Goal: Communication & Community: Answer question/provide support

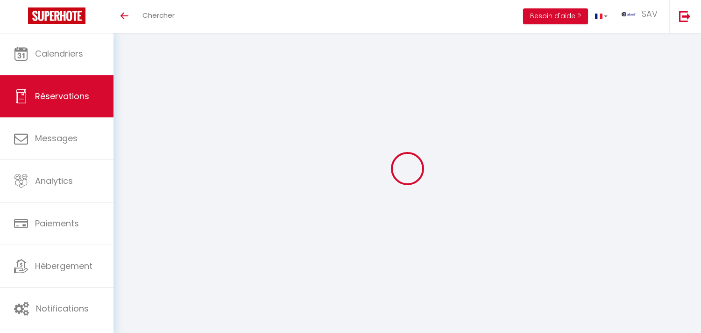
select select "not_cancelled"
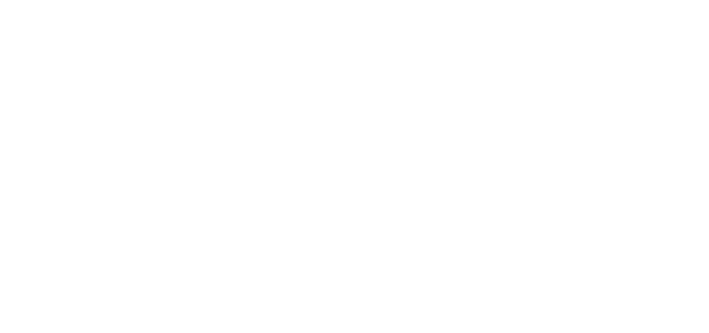
select select "message"
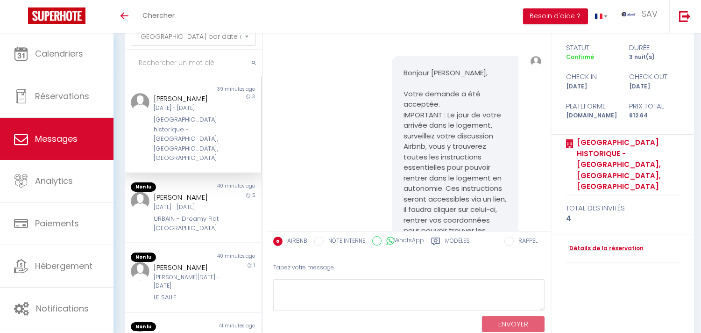
scroll to position [533, 0]
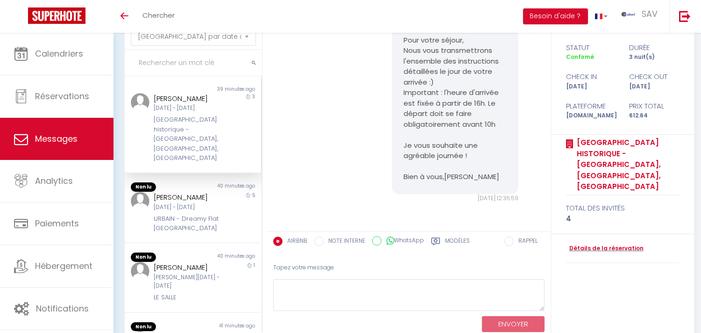
click at [203, 54] on input "text" at bounding box center [193, 63] width 137 height 26
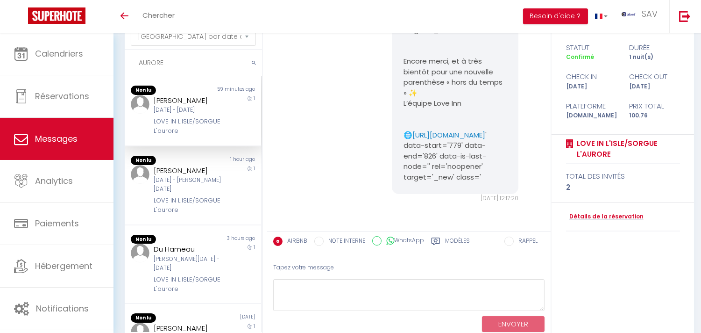
scroll to position [4324, 0]
type input "AURORE"
click at [189, 193] on div "Ven 10 Oct - Sam 11 Oct" at bounding box center [187, 185] width 67 height 18
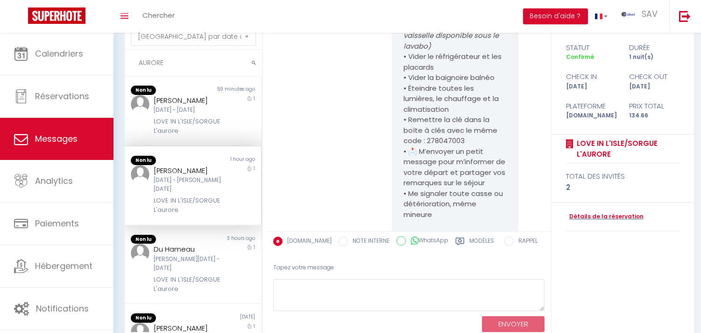
scroll to position [4984, 0]
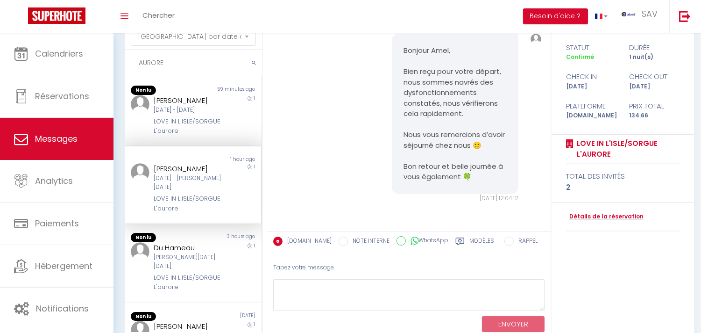
drag, startPoint x: 207, startPoint y: 184, endPoint x: 144, endPoint y: 182, distance: 63.1
click at [144, 182] on div "Amel Ferchichi Ven 10 Oct - Sam 11 Oct LOVE IN L'ISLE/SORGUE L'aurore 1" at bounding box center [193, 188] width 136 height 50
copy div "L'aurore"
drag, startPoint x: 178, startPoint y: 235, endPoint x: 150, endPoint y: 235, distance: 27.6
click at [150, 213] on div "Amel Ferchichi Ven 10 Oct - Sam 11 Oct LOVE IN L'ISLE/SORGUE L'aurore" at bounding box center [187, 188] width 79 height 50
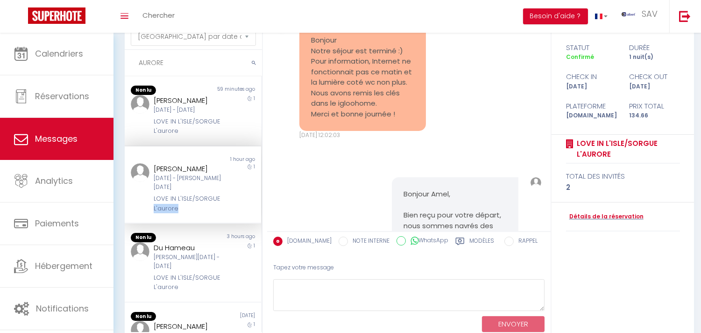
scroll to position [4725, 0]
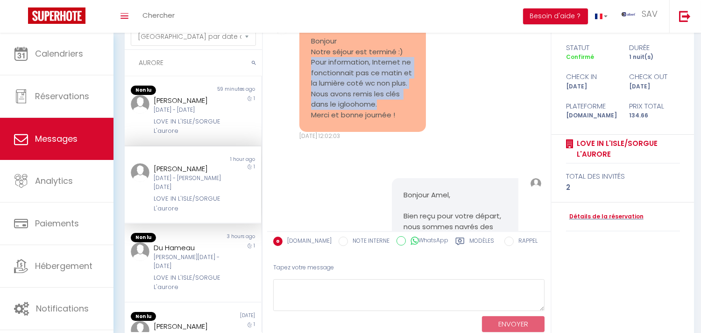
copy pre "Pour information, Internet ne fonctionnait pas ce matin et la lumière coté wc n…"
drag, startPoint x: 311, startPoint y: 155, endPoint x: 392, endPoint y: 188, distance: 88.0
click at [392, 120] on pre "Bonjour Notre séjour est terminé :) Pour information, Internet ne fonctionnait …" at bounding box center [362, 78] width 103 height 84
copy div "Amel Ferchichi"
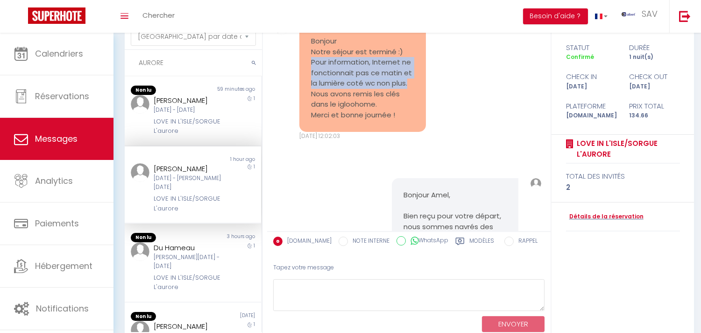
drag, startPoint x: 208, startPoint y: 182, endPoint x: 150, endPoint y: 190, distance: 58.5
click at [144, 183] on div "Amel Ferchichi Ven 10 Oct - Sam 11 Oct LOVE IN L'ISLE/SORGUE L'aurore 1" at bounding box center [193, 188] width 136 height 50
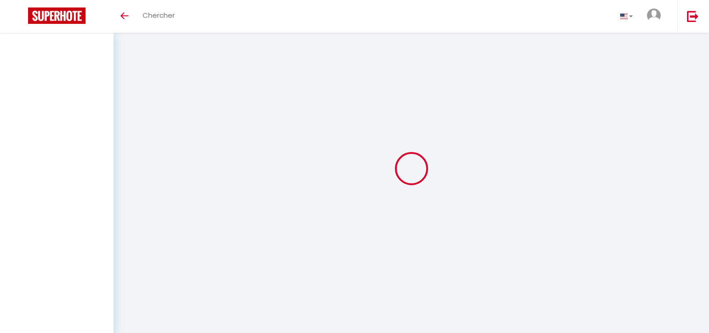
select select "message"
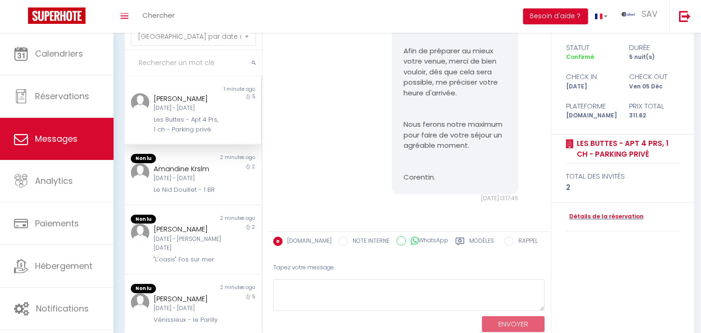
scroll to position [54, 0]
click at [213, 113] on div "Dim 30 Nov - Ven 05 Déc" at bounding box center [187, 108] width 67 height 9
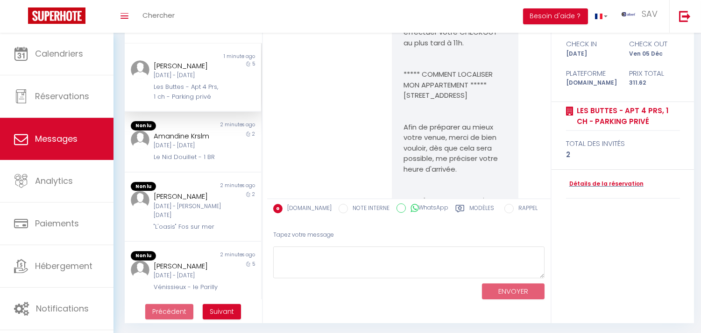
scroll to position [87, 0]
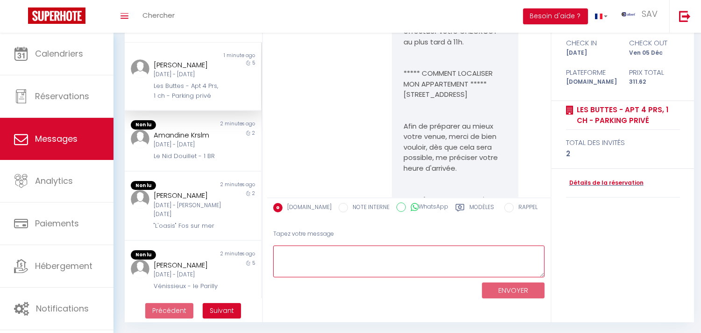
click at [398, 248] on textarea at bounding box center [408, 261] width 271 height 32
paste textarea "Bonjour Anne, Nous vous remercions de nous avoir informé, nous sommes ravis de …"
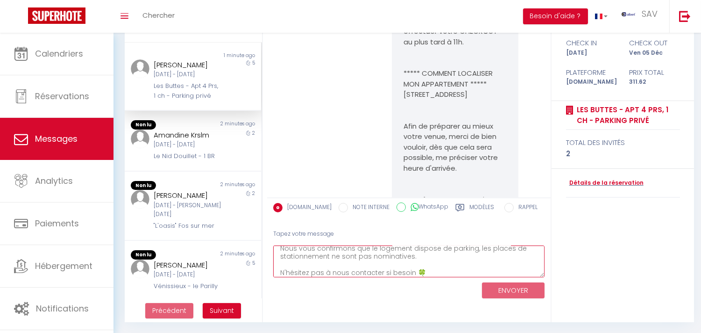
scroll to position [86, 0]
click at [398, 263] on textarea "Bonjour Anne, Nous vous remercions de nous avoir informé, nous sommes ravis de …" at bounding box center [408, 261] width 271 height 32
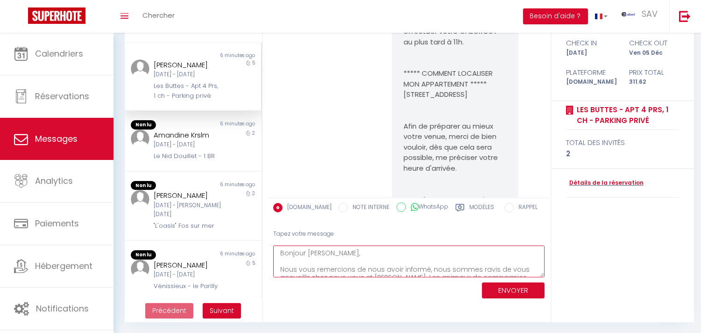
scroll to position [0, 0]
click at [397, 263] on textarea "Bonjour Anne, Nous vous remercions de nous avoir informé, nous sommes ravis de …" at bounding box center [408, 261] width 271 height 32
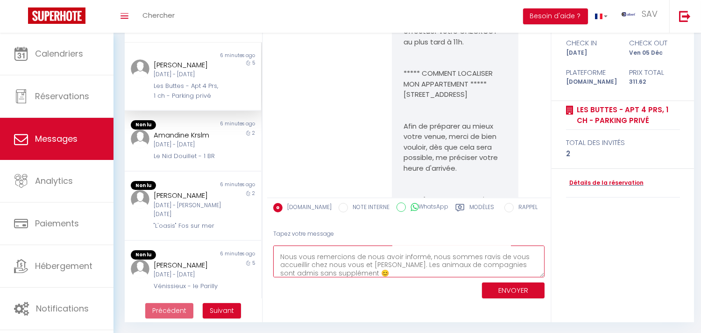
scroll to position [21, 0]
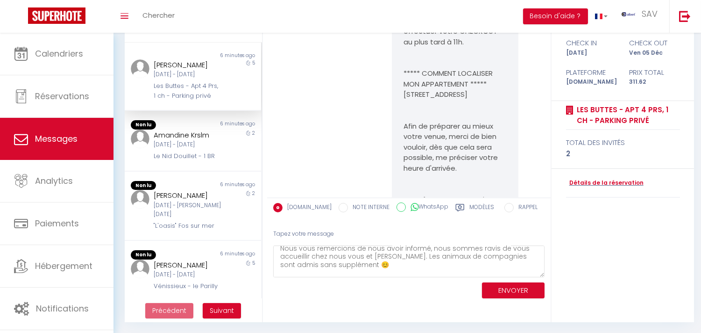
click at [468, 243] on div "Tapez votre message" at bounding box center [408, 233] width 271 height 23
click at [458, 248] on textarea "Bonjour Anne, Nous vous remercions de nous avoir informé, nous sommes ravis de …" at bounding box center [408, 261] width 271 height 32
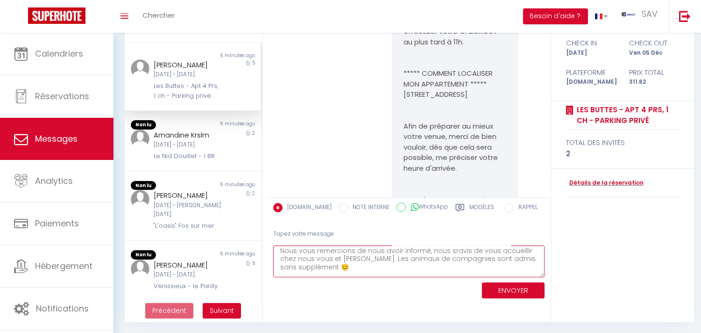
scroll to position [19, 0]
click at [375, 257] on textarea "Bonjour Anne, Nous vous remercions de nous avoir informé, nous serons ravis de …" at bounding box center [408, 261] width 271 height 32
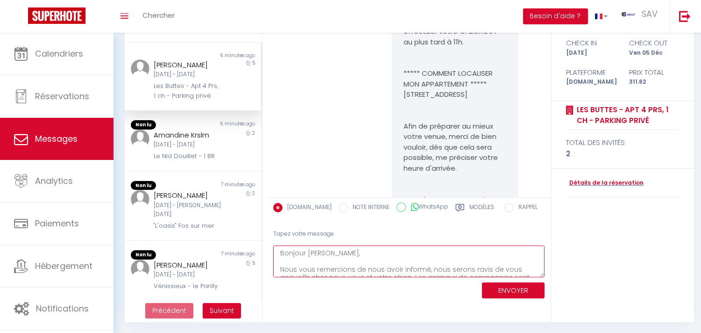
type textarea "Bonjour Anne, Nous vous remercions de nous avoir informé, nous serons ravis de …"
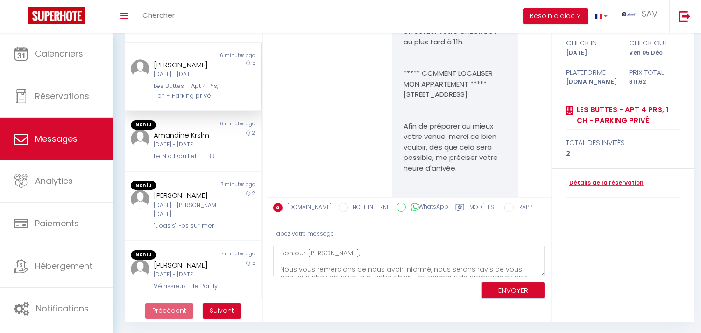
click at [494, 284] on button "ENVOYER" at bounding box center [513, 290] width 63 height 16
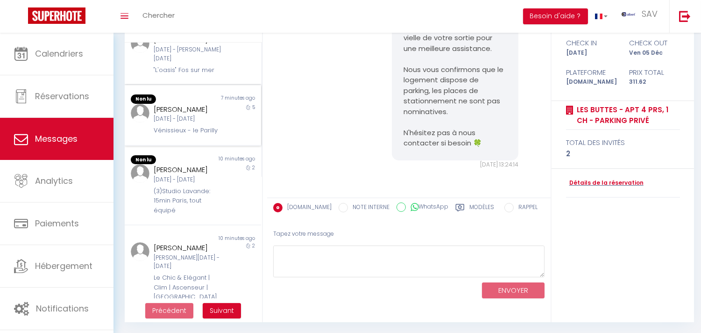
click at [220, 135] on div "Claire Lecourt Dim 19 Oct - Ven 24 Oct Vénissieux - le Parilly" at bounding box center [187, 120] width 79 height 32
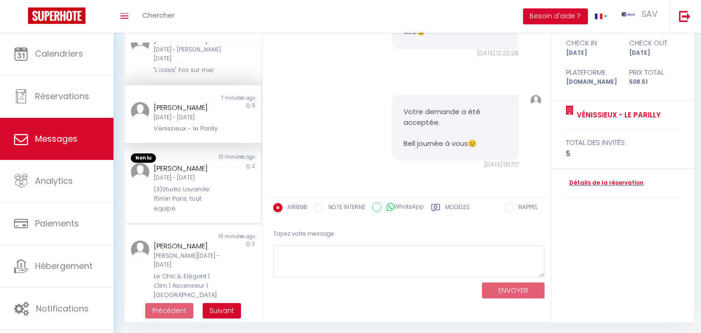
click at [230, 213] on div "2" at bounding box center [244, 188] width 34 height 51
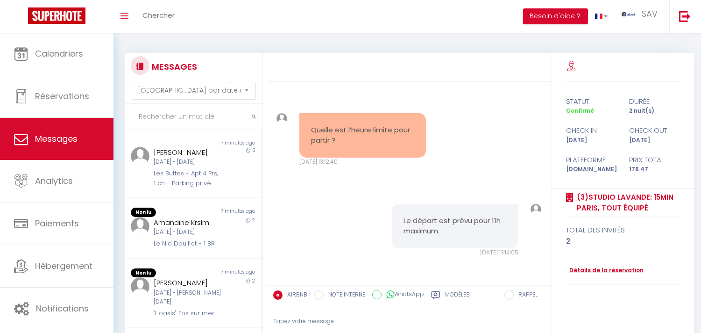
click at [193, 119] on input "text" at bounding box center [193, 117] width 137 height 26
paste input "Mahroug"
type input "Mahroug"
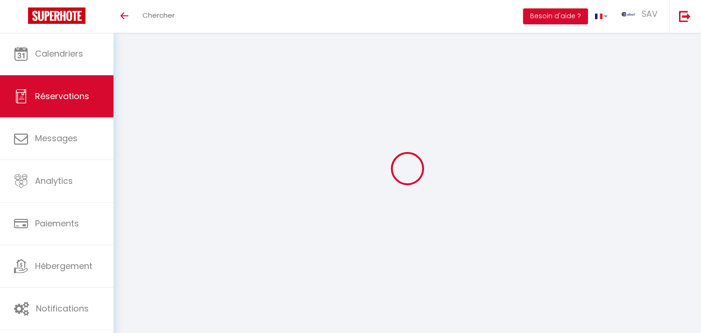
select select "not_cancelled"
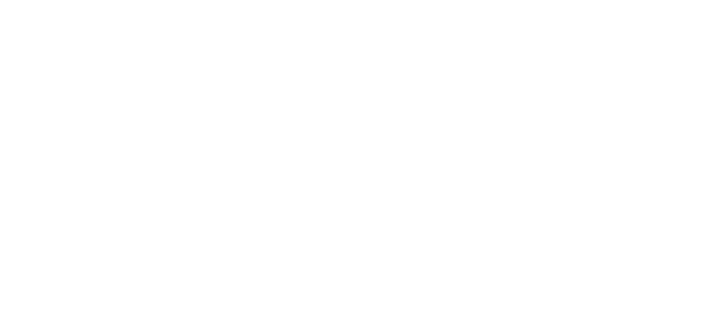
select select "message"
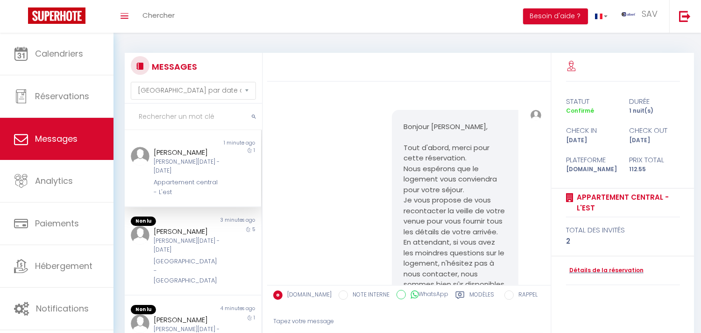
scroll to position [707, 0]
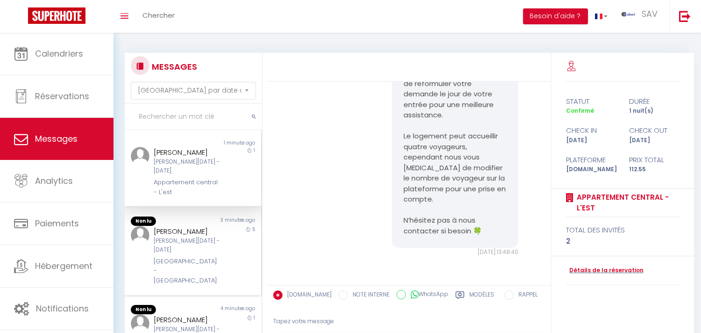
click at [228, 244] on div "5" at bounding box center [244, 256] width 34 height 60
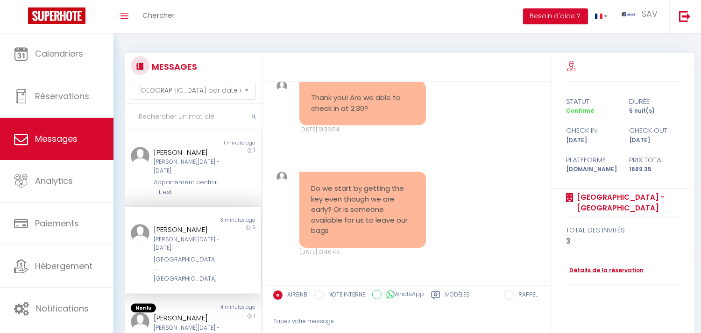
scroll to position [52, 0]
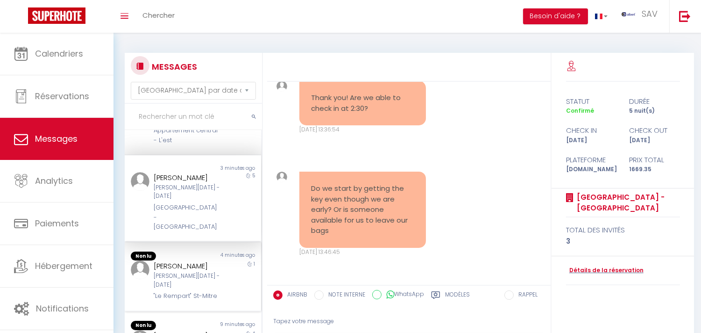
click at [228, 251] on div "4 minutes ago" at bounding box center [227, 255] width 68 height 9
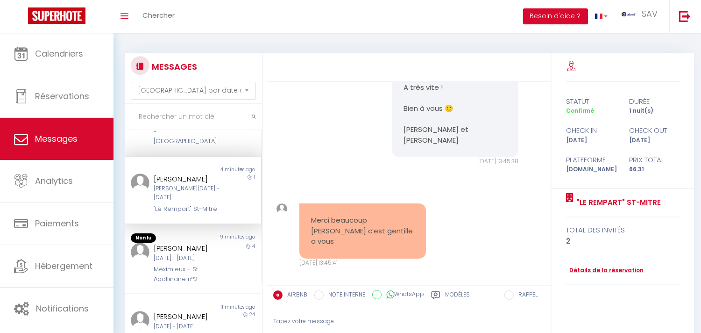
scroll to position [156, 0]
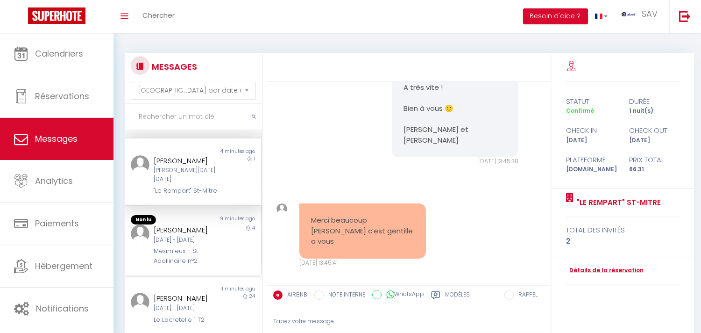
click at [230, 239] on div "4" at bounding box center [244, 244] width 34 height 41
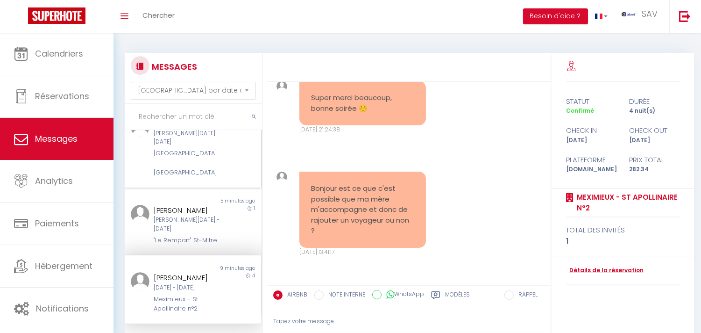
scroll to position [52, 0]
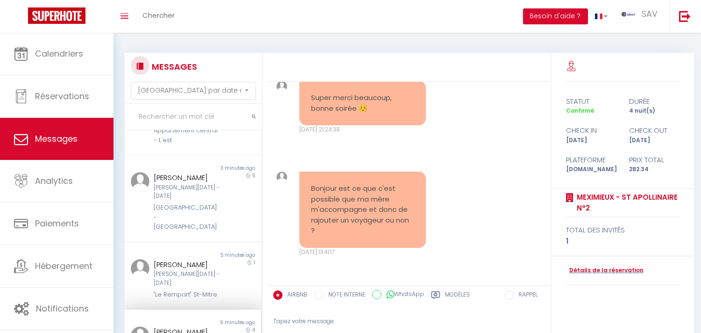
click at [204, 110] on input "text" at bounding box center [193, 117] width 137 height 26
paste input "Mahroug"
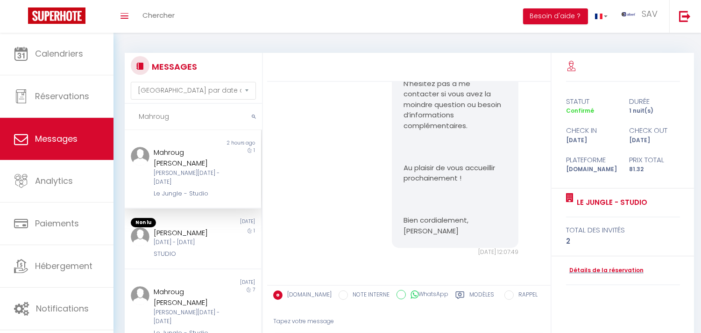
type input "Mahroug"
click at [216, 164] on div "Mahroug Audrey Sam 11 Oct - Dim 12 Oct Le Jungle - Studio" at bounding box center [187, 172] width 79 height 51
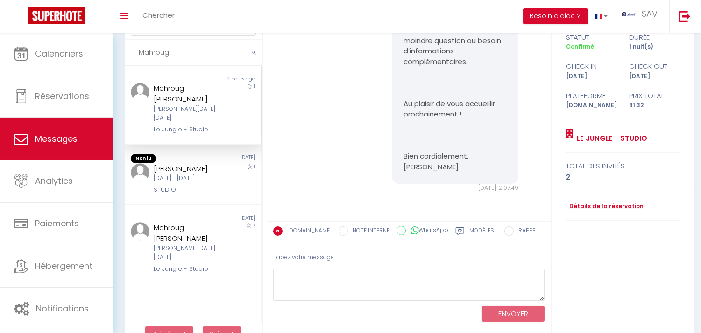
scroll to position [87, 0]
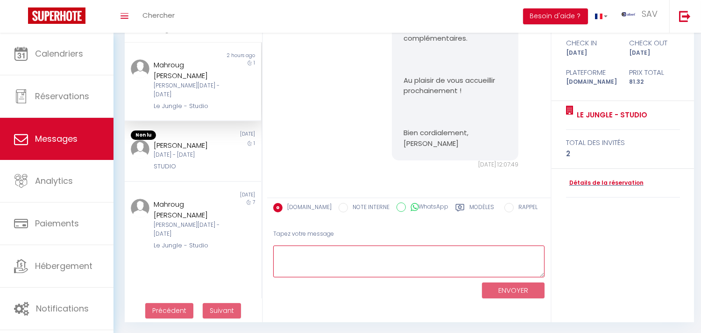
click at [386, 261] on textarea at bounding box center [408, 261] width 271 height 32
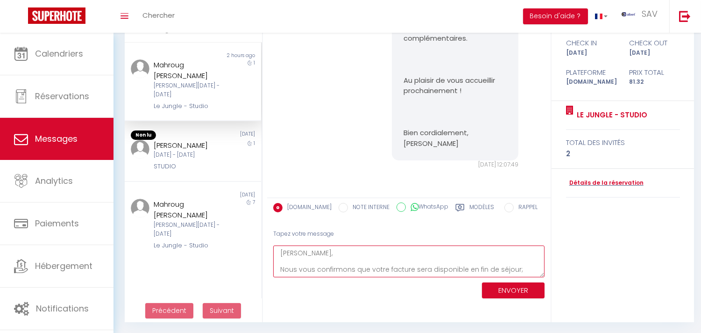
scroll to position [13, 0]
click at [362, 270] on textarea "Audrey, Nous vous confirmons que votre facture sera disponible en fin de séjour…" at bounding box center [408, 261] width 271 height 32
click at [403, 268] on textarea "Audrey, Nous vous confirmons que votre facture sera disponible en fin de séjour…" at bounding box center [408, 261] width 271 height 32
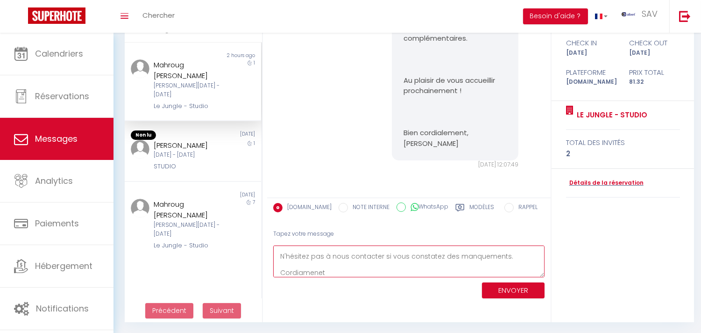
drag, startPoint x: 403, startPoint y: 267, endPoint x: 322, endPoint y: 271, distance: 80.4
click at [322, 271] on textarea "Audrey, Nous vous confirmons que votre facture sera disponible en fin de séjour…" at bounding box center [408, 261] width 271 height 32
click at [306, 271] on textarea "Audrey, Nous vous confirmons que votre facture sera disponible en fin de séjour…" at bounding box center [408, 261] width 271 height 32
click at [300, 269] on textarea "Audrey, Nous vous confirmons que votre facture sera disponible en fin de séjour…" at bounding box center [408, 261] width 271 height 32
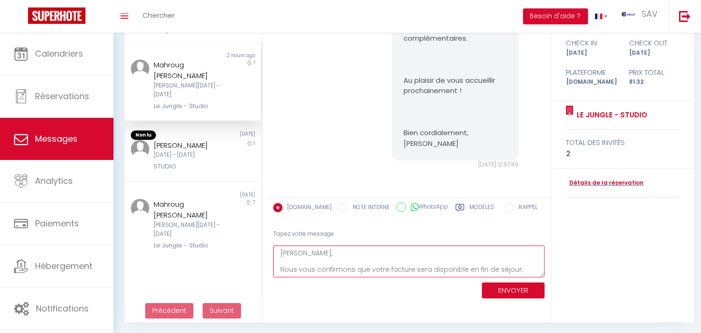
drag, startPoint x: 339, startPoint y: 272, endPoint x: 264, endPoint y: 241, distance: 81.2
click at [264, 241] on div "MESSAGES Trier par date de réservation Trier par date de message Mahroug Non lu…" at bounding box center [407, 143] width 577 height 357
paste textarea ","
type textarea "Audrey, Nous vous confirmons que votre facture sera disponible en fin de séjour…"
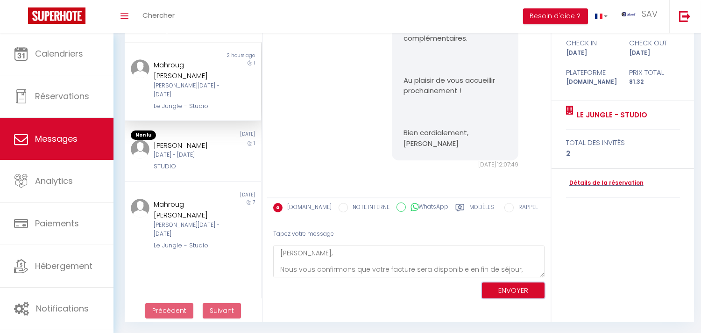
click at [499, 287] on button "ENVOYER" at bounding box center [513, 290] width 63 height 16
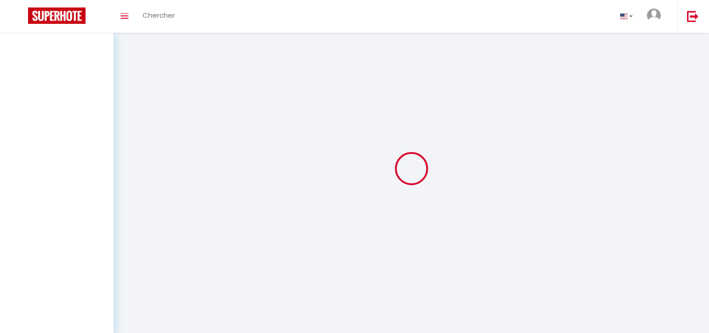
select select "message"
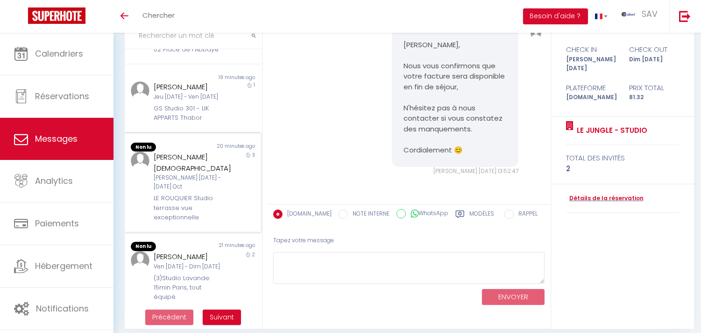
scroll to position [87, 0]
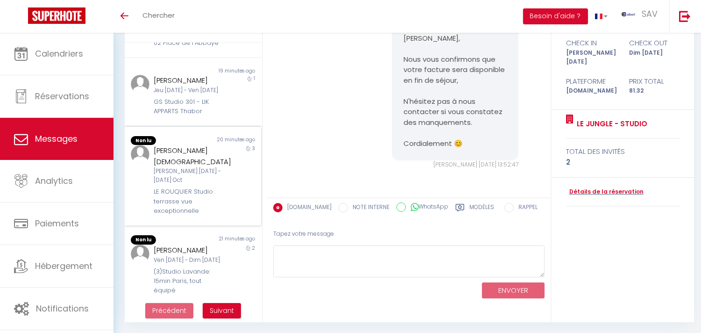
click at [206, 194] on div "LE ROUQUIER Studio terrasse vue exceptionnelle" at bounding box center [187, 201] width 67 height 28
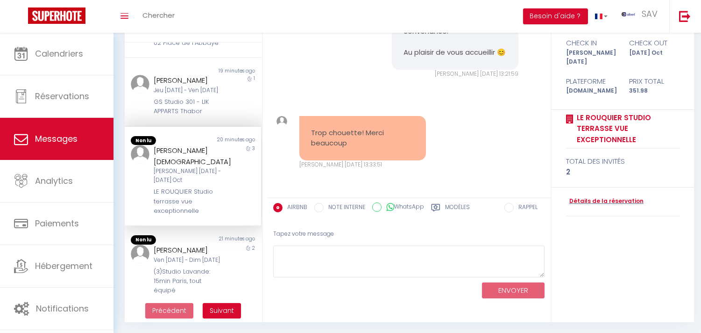
scroll to position [493, 0]
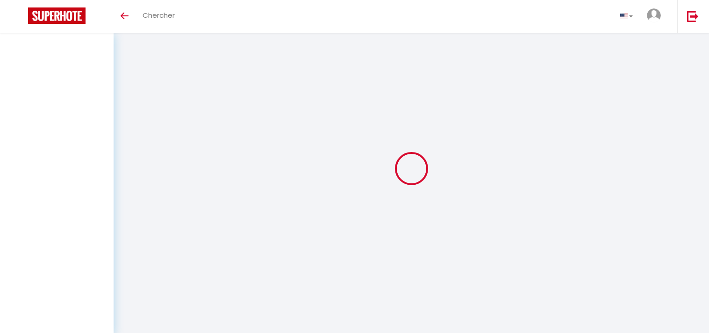
select select "message"
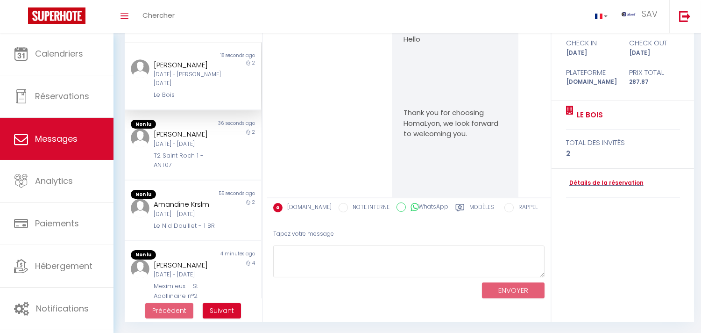
scroll to position [6613, 0]
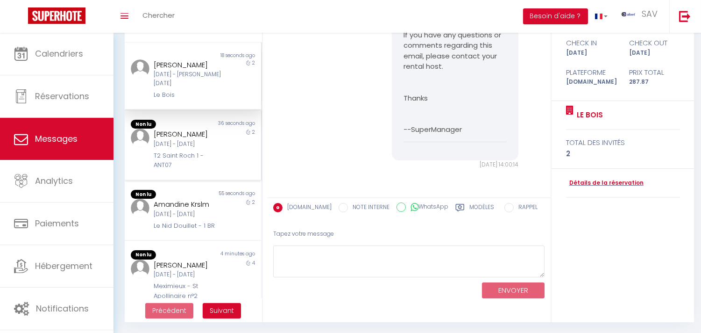
click at [170, 143] on div "Dim 12 Oct - Mar 14 Oct" at bounding box center [187, 144] width 67 height 9
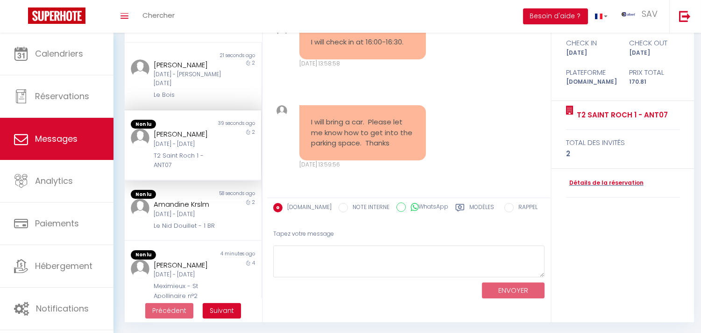
scroll to position [2245, 0]
click at [198, 193] on div "60 seconds ago" at bounding box center [227, 192] width 68 height 9
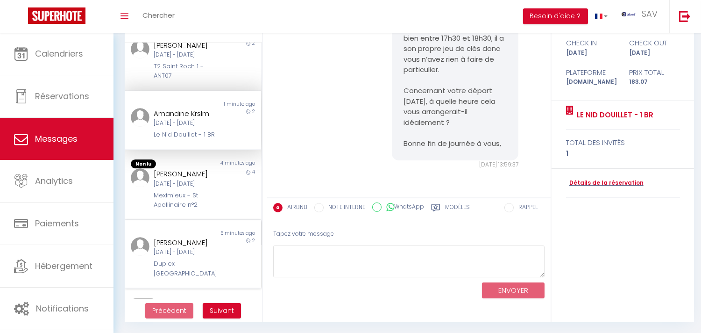
scroll to position [104, 0]
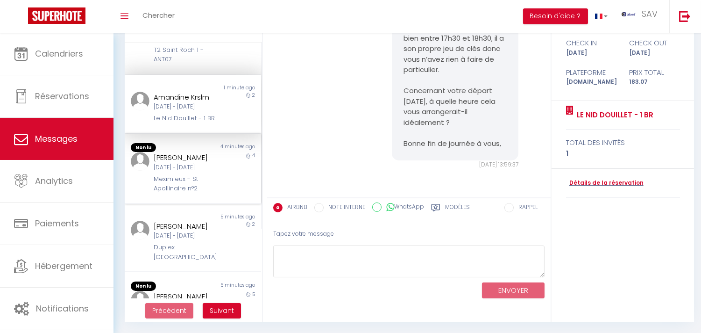
click at [208, 163] on div "Pauline Stervinou" at bounding box center [187, 157] width 67 height 11
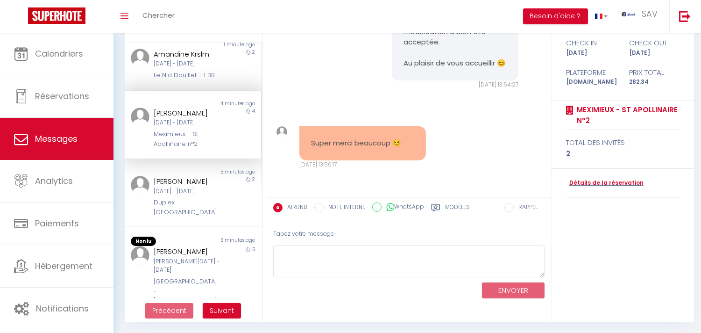
scroll to position [156, 0]
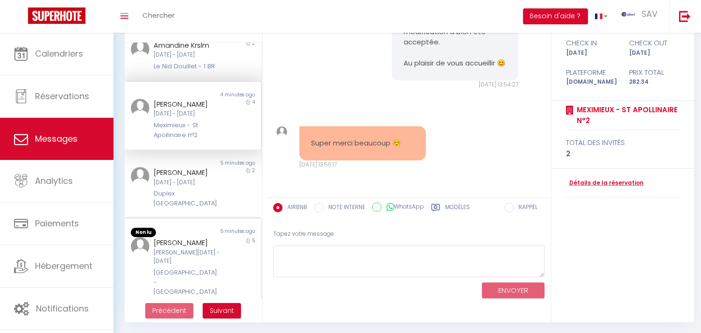
click at [227, 237] on div "5" at bounding box center [244, 267] width 34 height 60
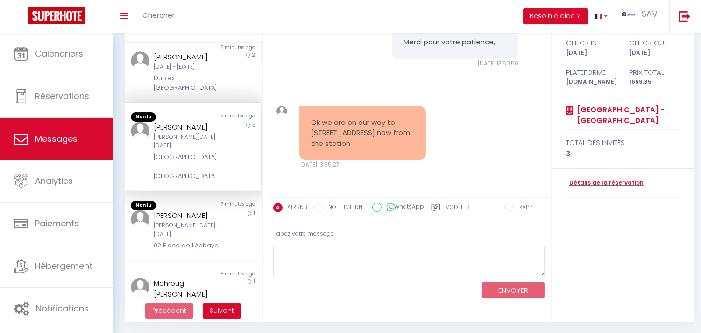
scroll to position [311, 0]
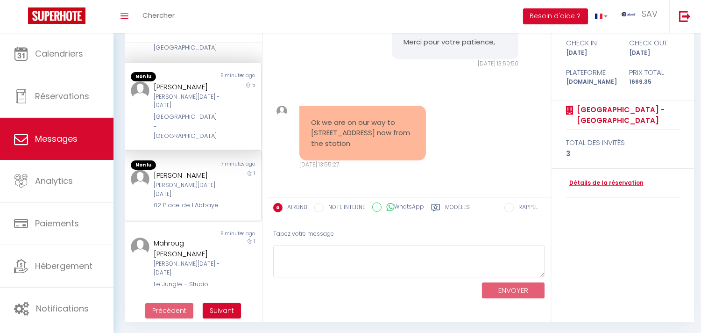
click at [227, 177] on div "1" at bounding box center [244, 190] width 34 height 41
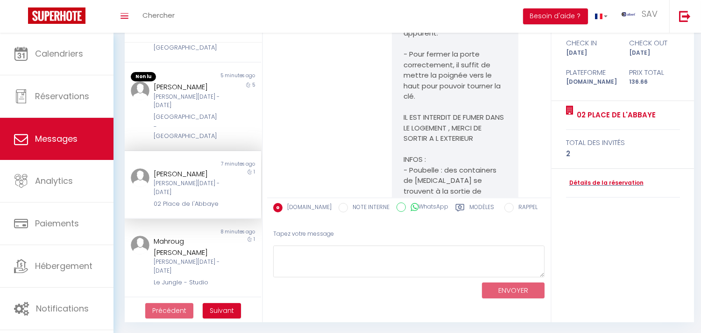
scroll to position [5334, 0]
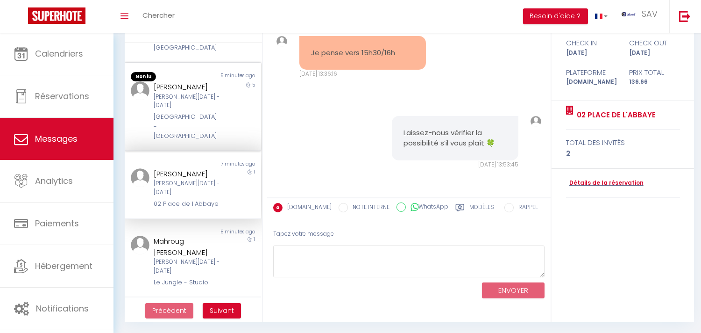
click at [232, 111] on div "5" at bounding box center [244, 111] width 34 height 60
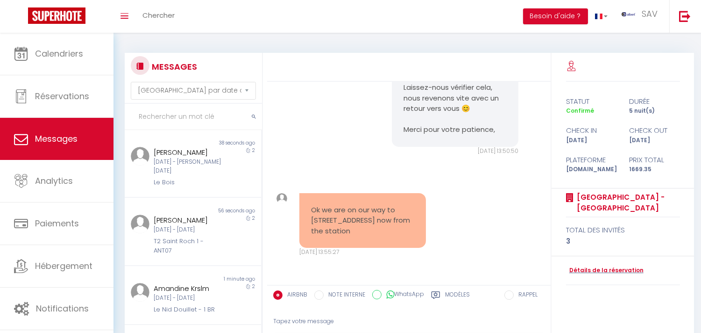
click at [202, 104] on input "text" at bounding box center [193, 117] width 137 height 26
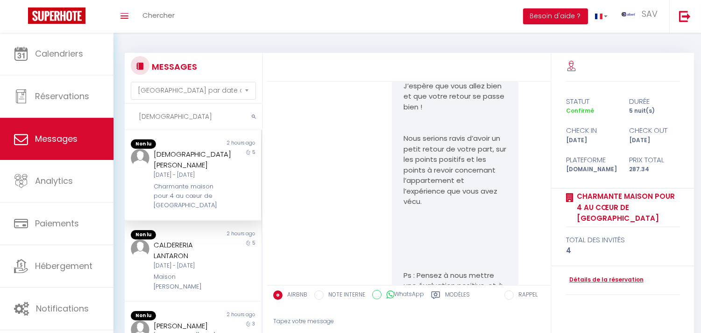
scroll to position [3472, 0]
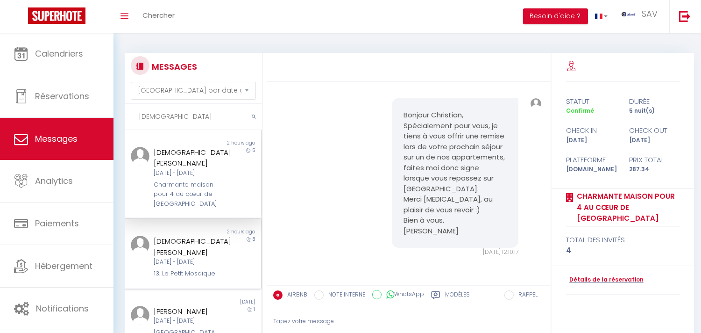
type input "christian"
click at [215, 257] on div "Ven 10 Oct - Sam 18 Oct" at bounding box center [187, 261] width 67 height 9
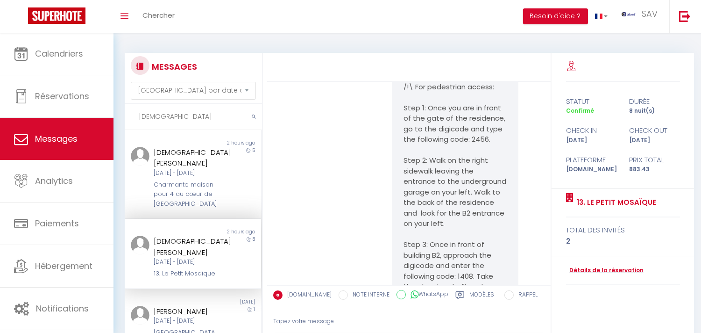
scroll to position [6495, 0]
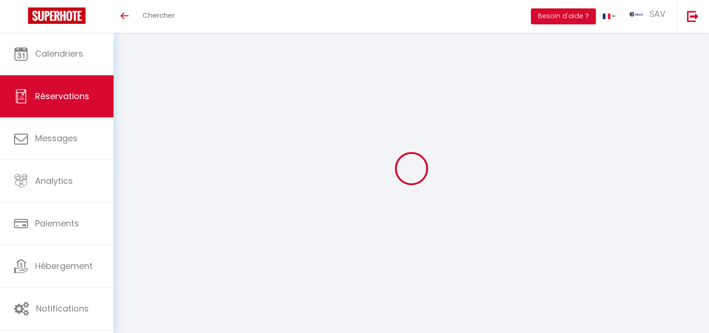
select select "not_cancelled"
